Goal: Information Seeking & Learning: Learn about a topic

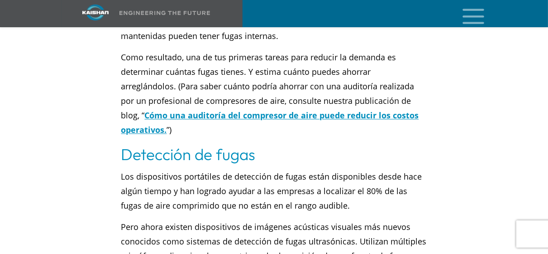
scroll to position [1041, 0]
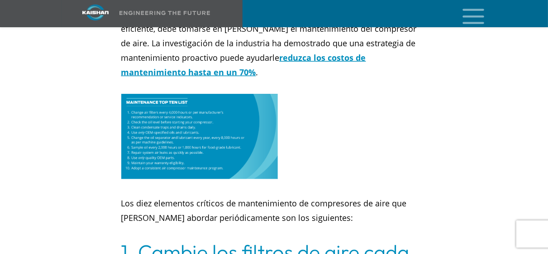
scroll to position [362, 0]
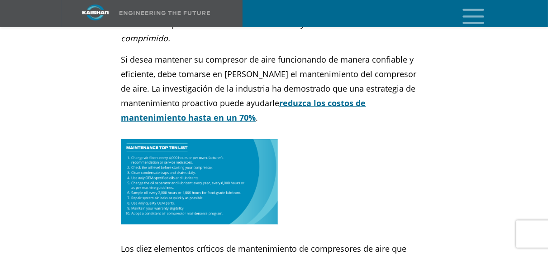
click at [312, 97] on u "reduzca los costos de mantenimiento hasta en un 70%" at bounding box center [243, 109] width 245 height 25
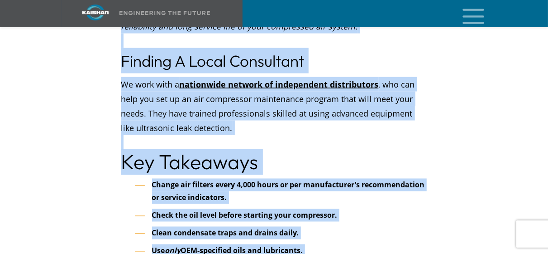
scroll to position [4008, 0]
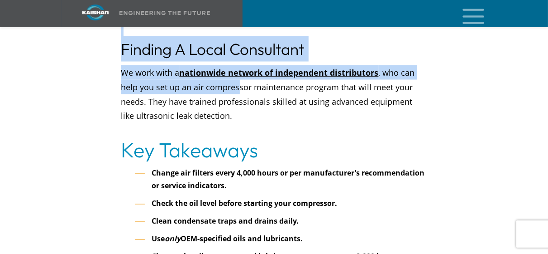
drag, startPoint x: 123, startPoint y: 97, endPoint x: 237, endPoint y: 33, distance: 131.4
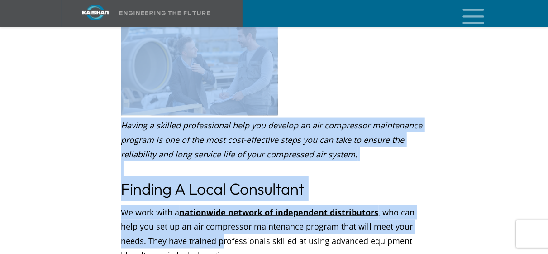
scroll to position [3841, 0]
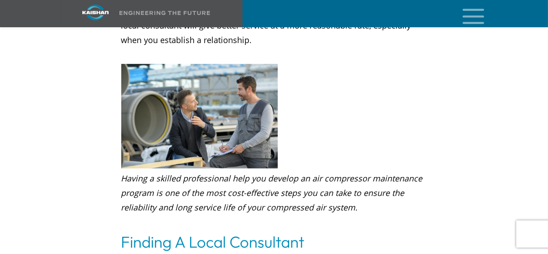
drag, startPoint x: 210, startPoint y: 63, endPoint x: 241, endPoint y: 210, distance: 150.4
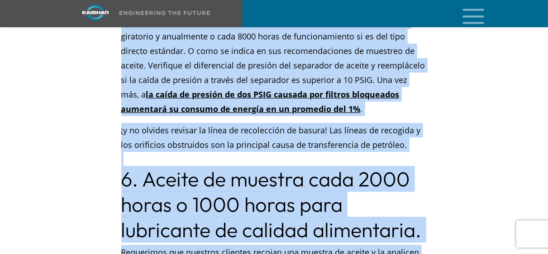
scroll to position [1673, 0]
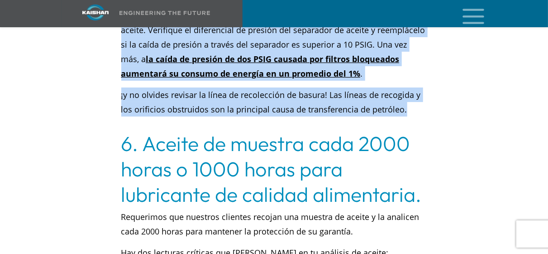
drag, startPoint x: 125, startPoint y: 66, endPoint x: 419, endPoint y: 65, distance: 293.9
copy div "1. Loremi dol sitamet co adip elit 5164 seddo Eiusmodtemp inc utlabor et dolo m…"
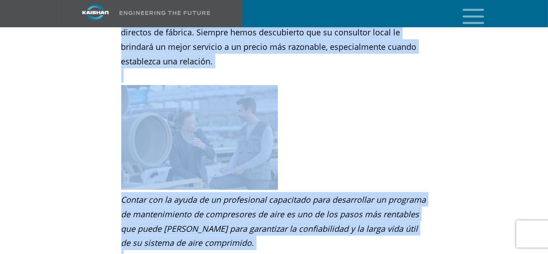
scroll to position [3960, 0]
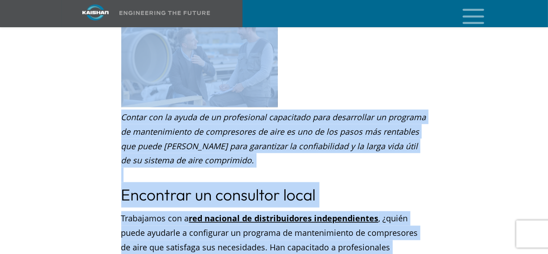
drag, startPoint x: 119, startPoint y: 99, endPoint x: 201, endPoint y: 197, distance: 127.5
copy div "0. Loremi do sitamet cons 0924 adipi e 3816 seddo eius temporinci ut laboree do…"
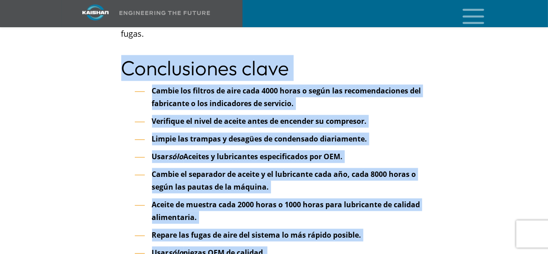
scroll to position [4262, 0]
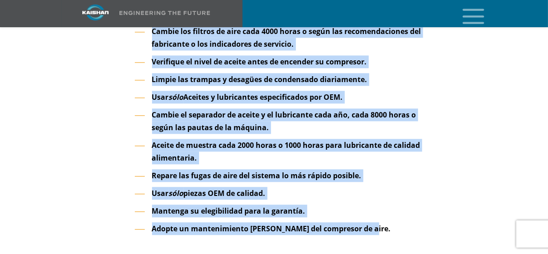
drag, startPoint x: 122, startPoint y: 44, endPoint x: 383, endPoint y: 150, distance: 281.5
copy div "Conclusiones clave Cambie los filtros de aire cada 4000 horas o según las recom…"
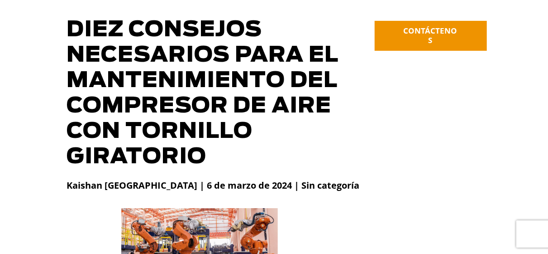
scroll to position [0, 0]
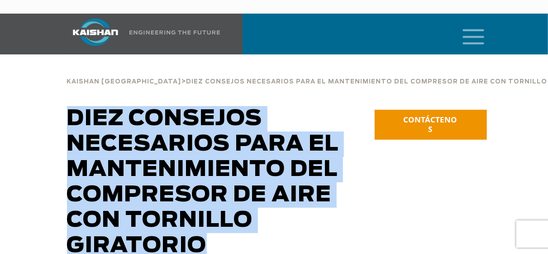
drag, startPoint x: 70, startPoint y: 101, endPoint x: 211, endPoint y: 231, distance: 192.6
click at [211, 231] on h1 "Diez consejos necesarios para el mantenimiento del compresor de aire con tornil…" at bounding box center [221, 182] width 308 height 152
copy h1 "Diez consejos necesarios para el mantenimiento del compresor de aire con tornil…"
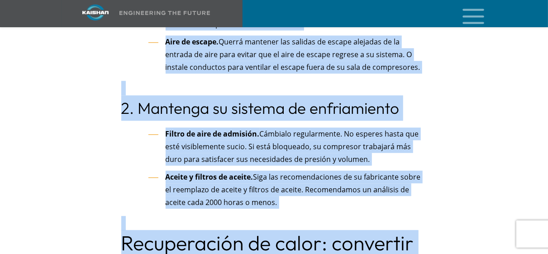
scroll to position [2701, 0]
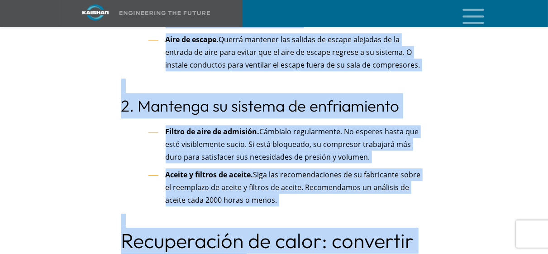
drag, startPoint x: 124, startPoint y: 58, endPoint x: 290, endPoint y: 186, distance: 209.8
copy div "La importancia de mantener fresco un compresor de aire La compresión del aire g…"
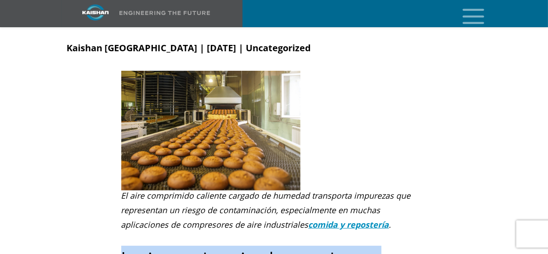
scroll to position [181, 0]
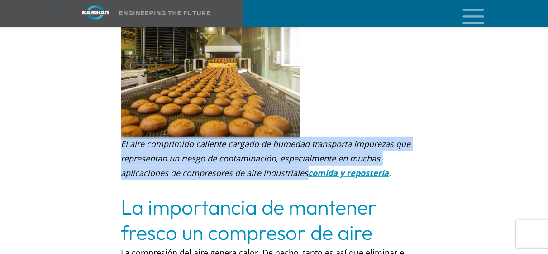
drag, startPoint x: 121, startPoint y: 129, endPoint x: 258, endPoint y: 159, distance: 139.6
click at [258, 159] on icon "El aire comprimido caliente cargado de humedad transporta impurezas que represe…" at bounding box center [266, 158] width 290 height 40
copy icon "El aire comprimido caliente cargado de humedad transporta impurezas que represe…"
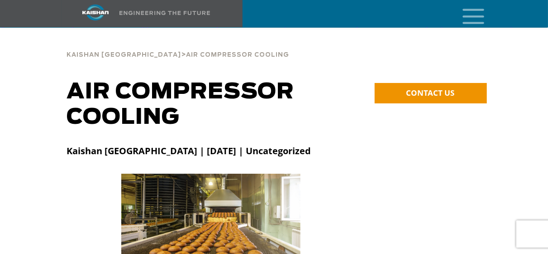
scroll to position [0, 0]
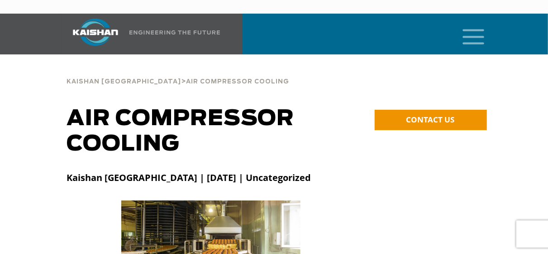
click at [152, 114] on h1 "air compressor cooling" at bounding box center [198, 131] width 262 height 51
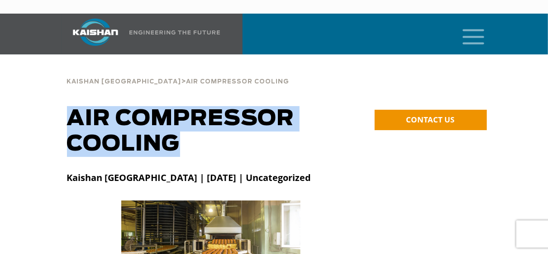
drag, startPoint x: 70, startPoint y: 103, endPoint x: 186, endPoint y: 133, distance: 119.7
click at [186, 133] on h1 "air compressor cooling" at bounding box center [198, 131] width 262 height 51
